Goal: Navigation & Orientation: Find specific page/section

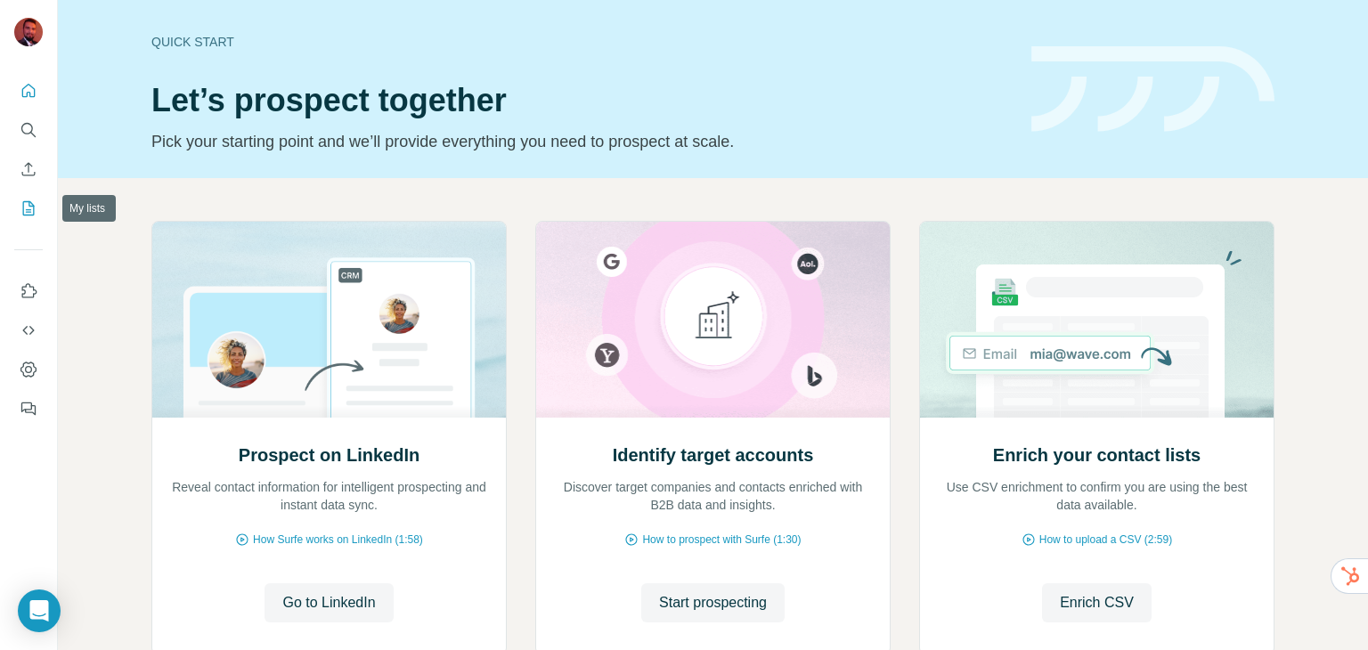
click at [33, 205] on icon "My lists" at bounding box center [29, 208] width 12 height 14
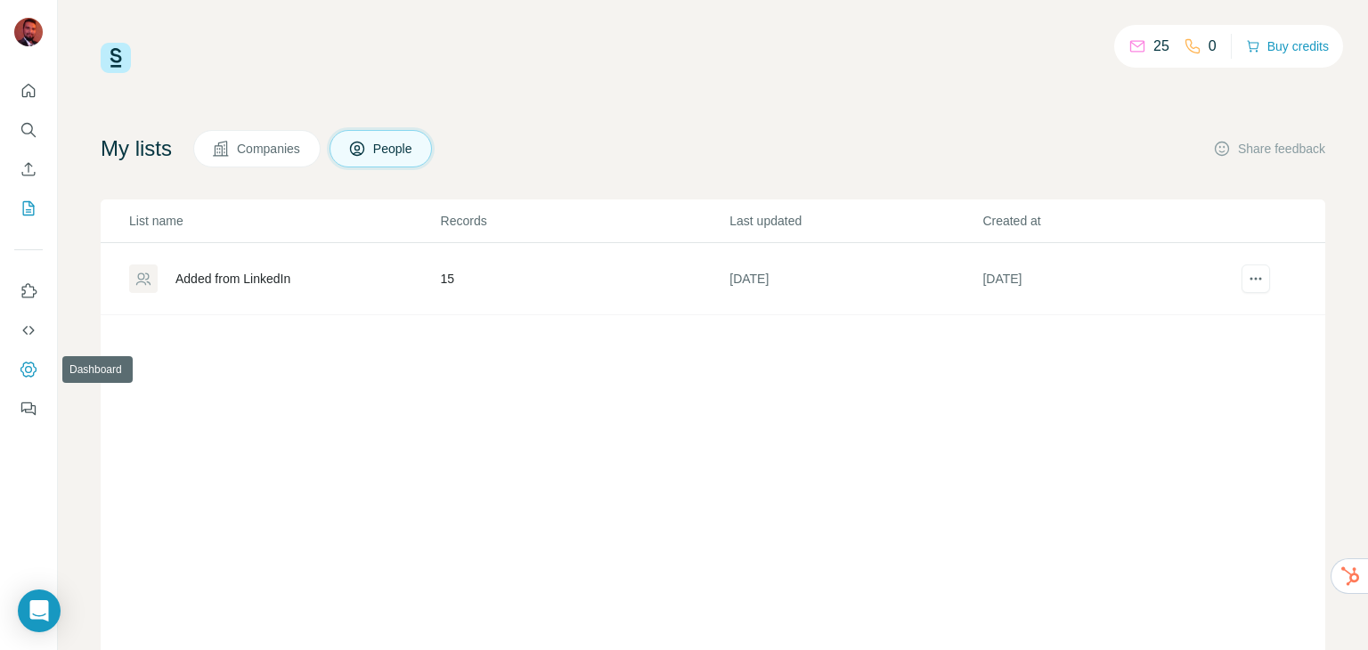
click at [28, 364] on icon "Dashboard" at bounding box center [29, 370] width 18 height 18
click at [30, 373] on icon "Dashboard" at bounding box center [29, 370] width 18 height 18
click at [30, 93] on icon "Quick start" at bounding box center [29, 91] width 18 height 18
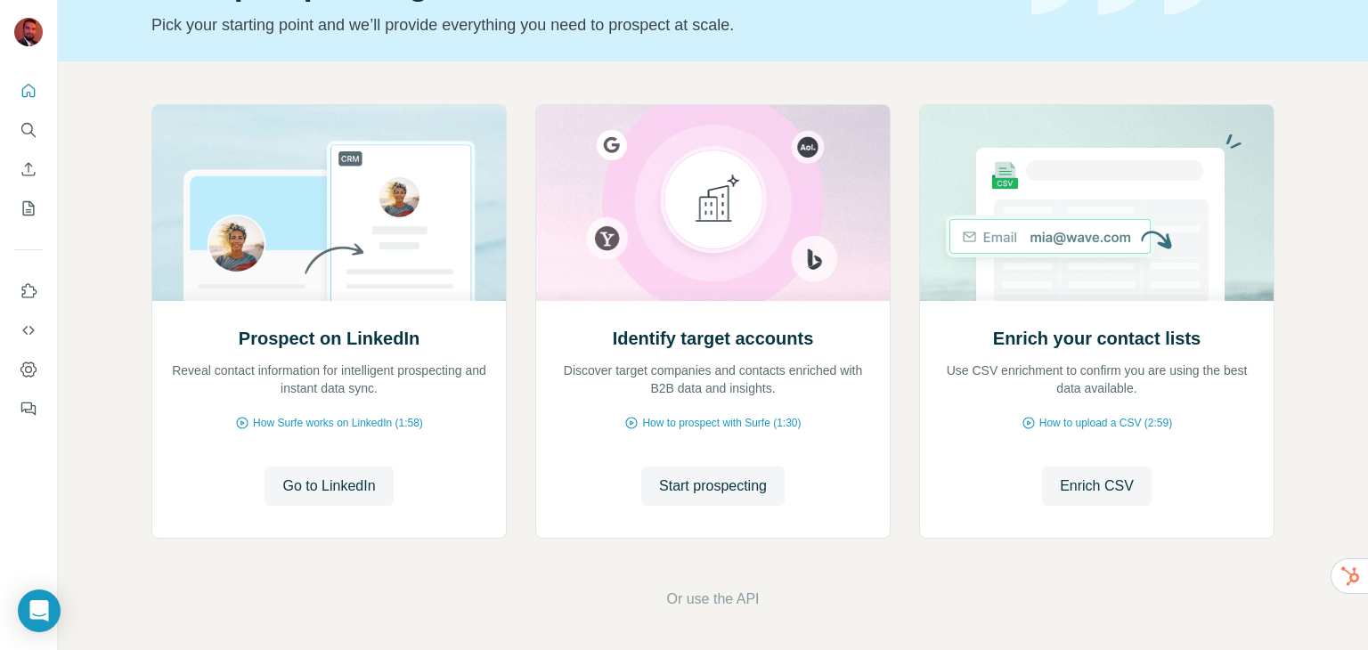
scroll to position [119, 0]
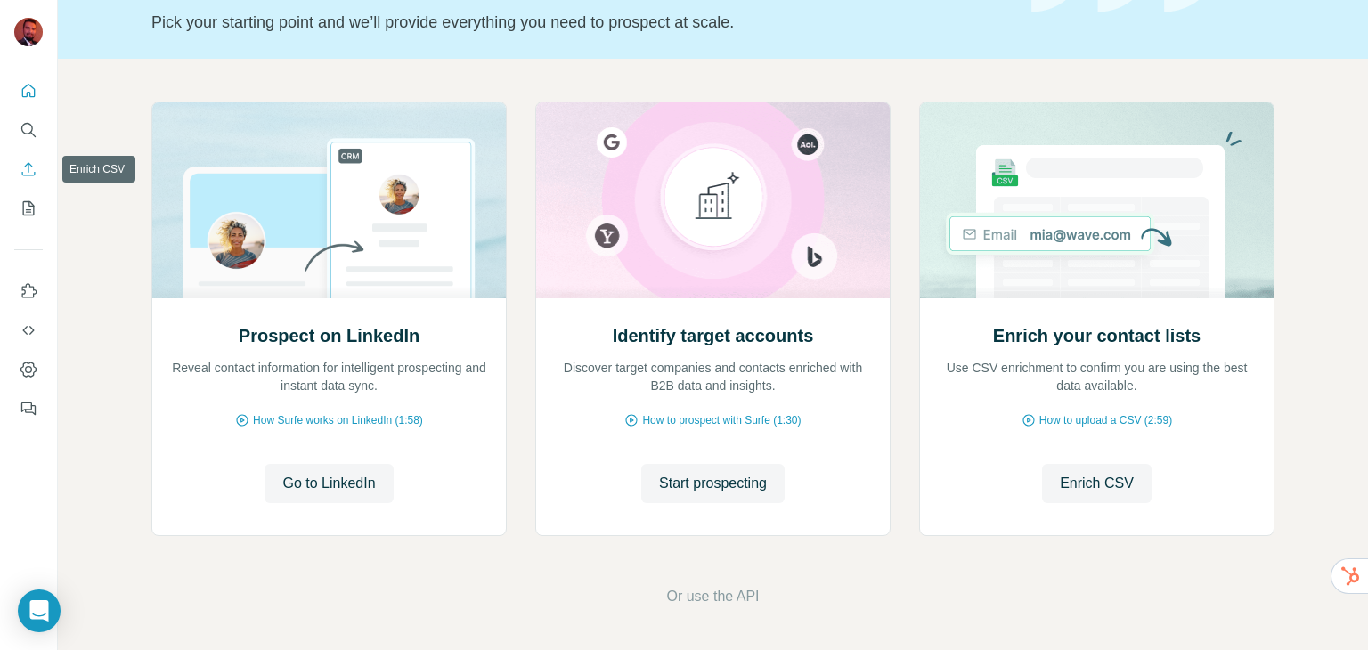
click at [26, 165] on icon "Enrich CSV" at bounding box center [28, 168] width 13 height 13
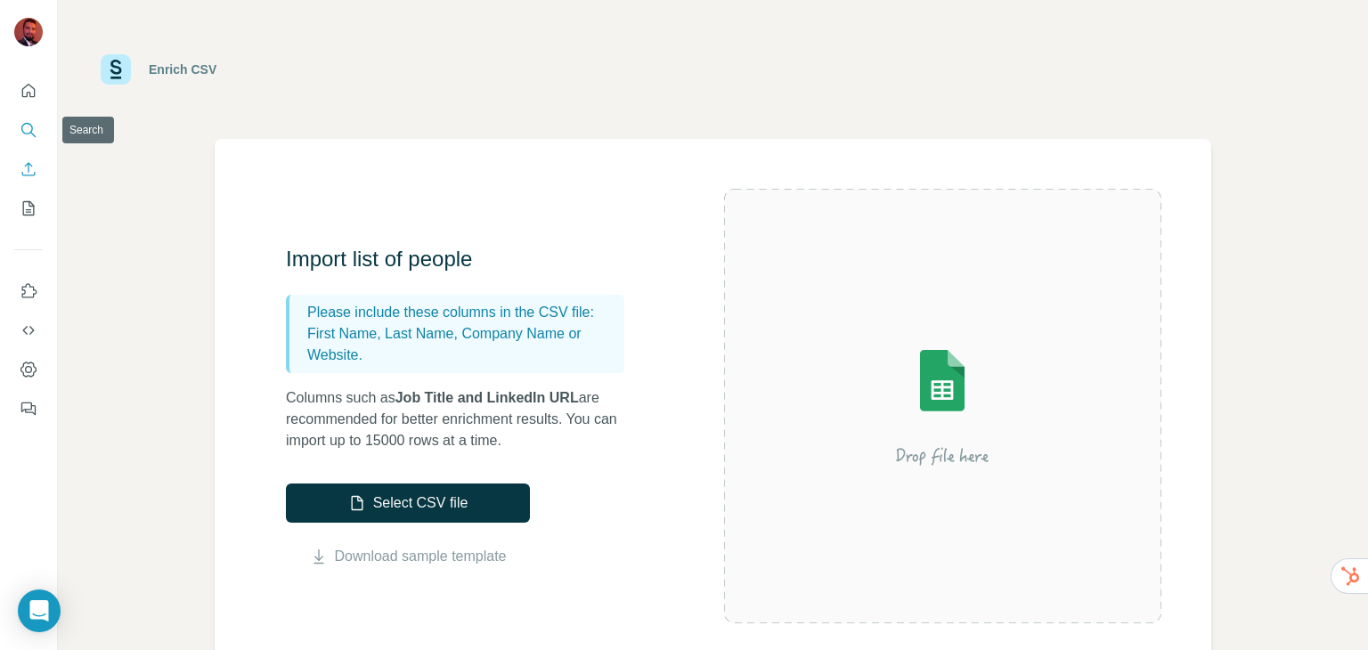
click at [29, 130] on icon "Search" at bounding box center [29, 130] width 18 height 18
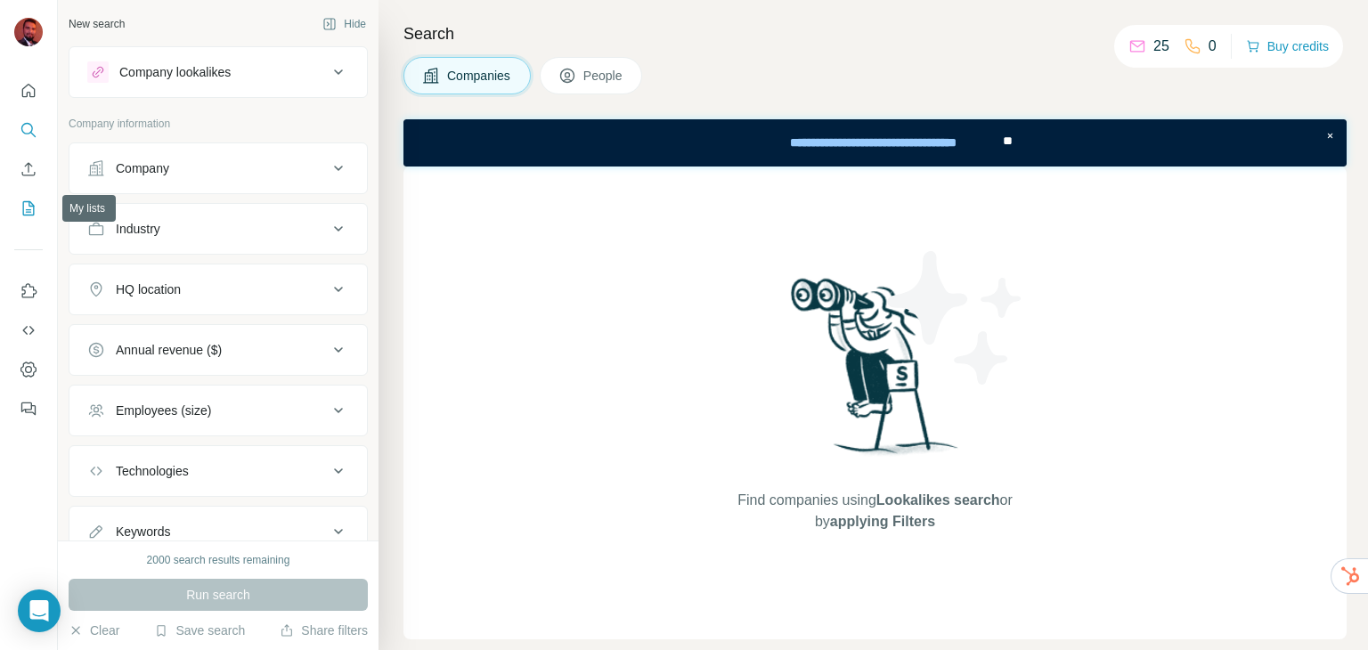
click at [33, 204] on icon "My lists" at bounding box center [29, 208] width 18 height 18
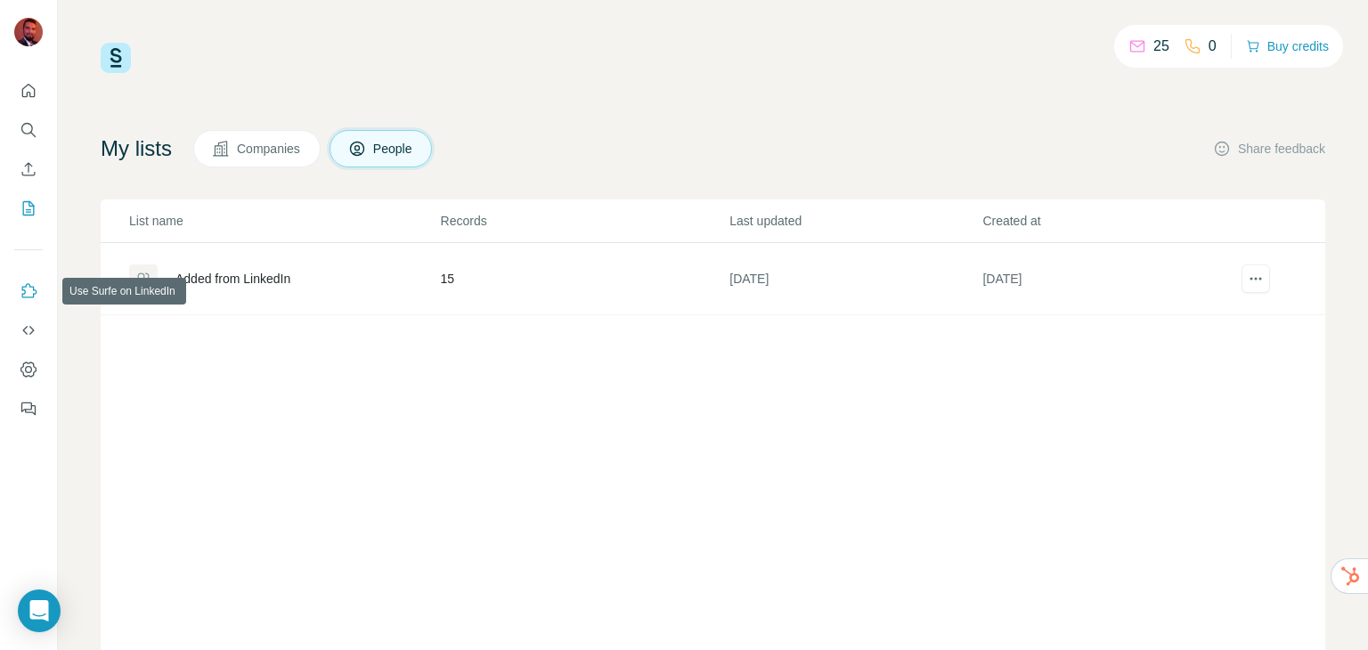
click at [32, 291] on icon "Use Surfe on LinkedIn" at bounding box center [29, 291] width 18 height 18
click at [28, 324] on icon "Use Surfe API" at bounding box center [29, 330] width 18 height 18
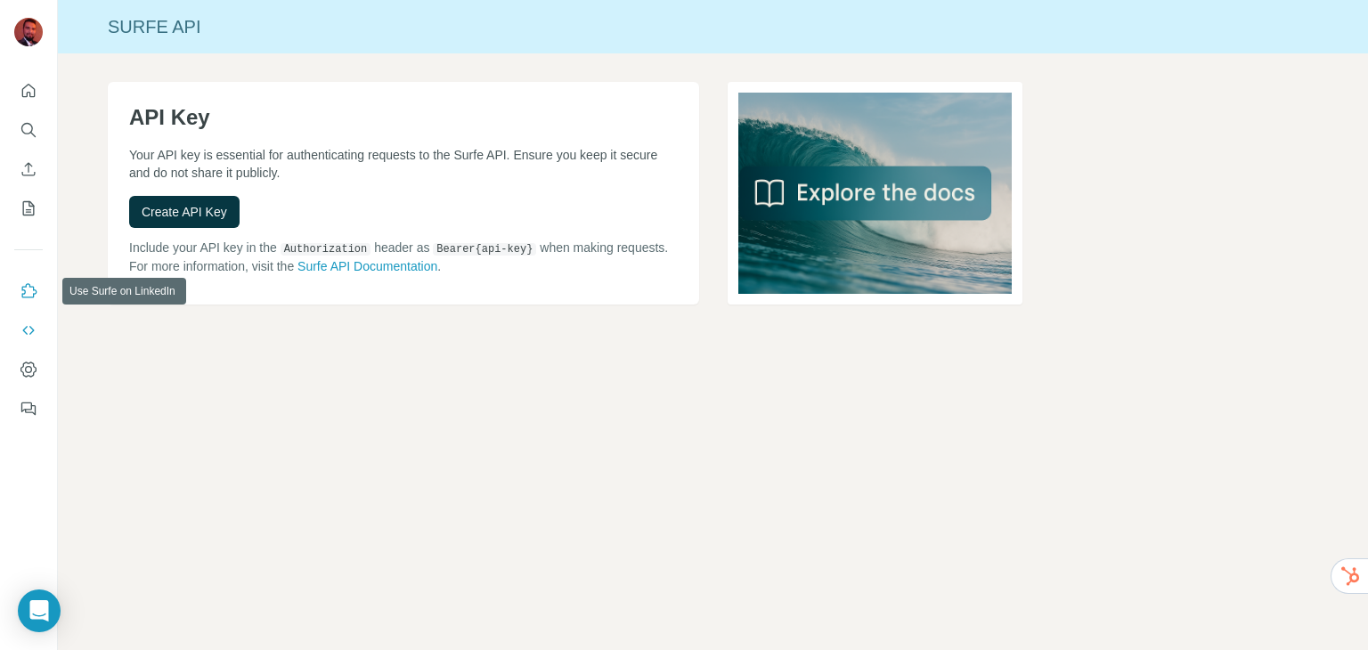
click at [27, 294] on icon "Use Surfe on LinkedIn" at bounding box center [29, 291] width 18 height 18
click at [23, 210] on icon "My lists" at bounding box center [29, 208] width 12 height 14
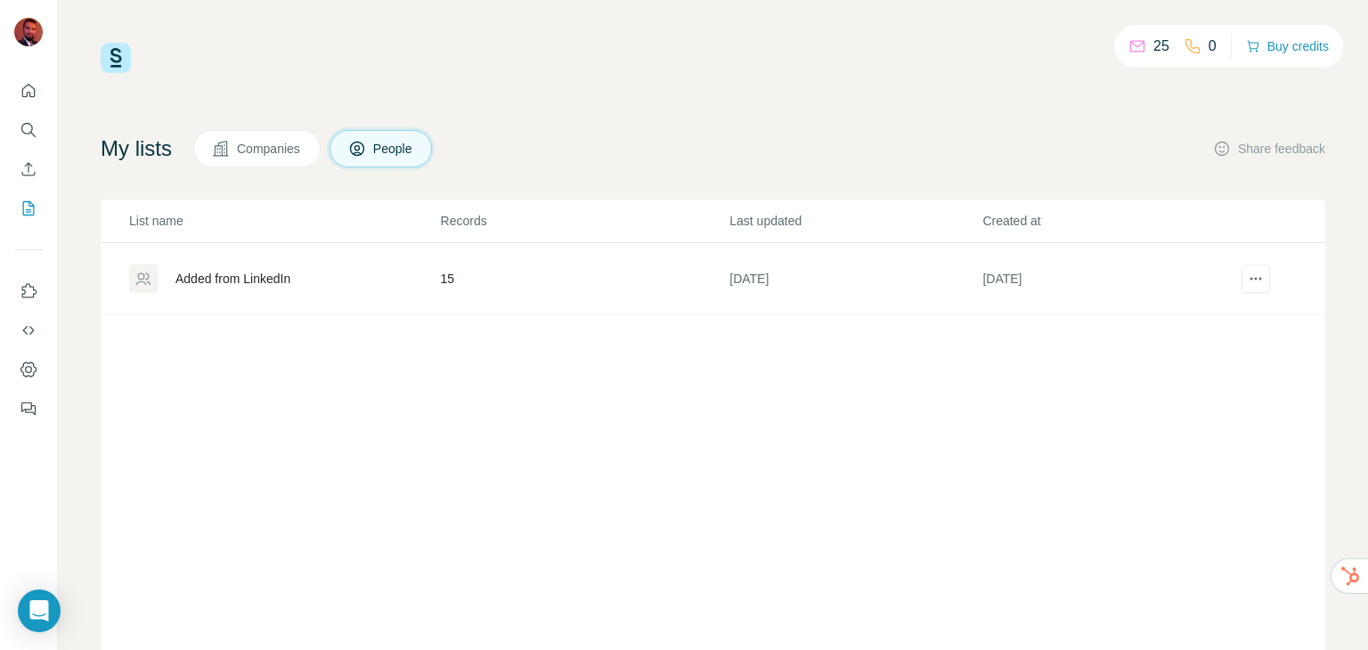
click at [447, 279] on td "15" at bounding box center [584, 279] width 289 height 72
